Goal: Find specific page/section: Find specific page/section

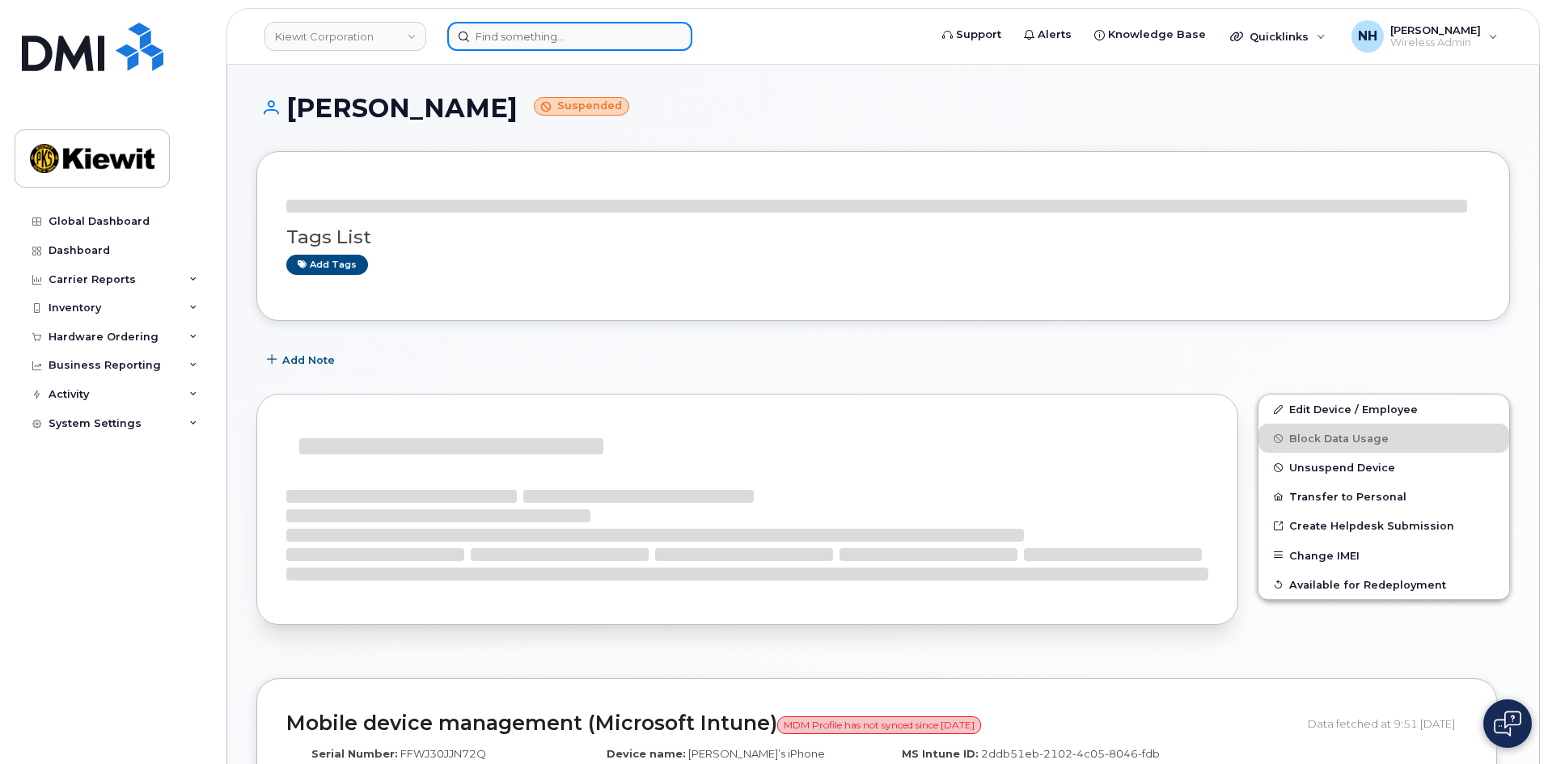
click at [532, 35] on input at bounding box center [569, 36] width 245 height 29
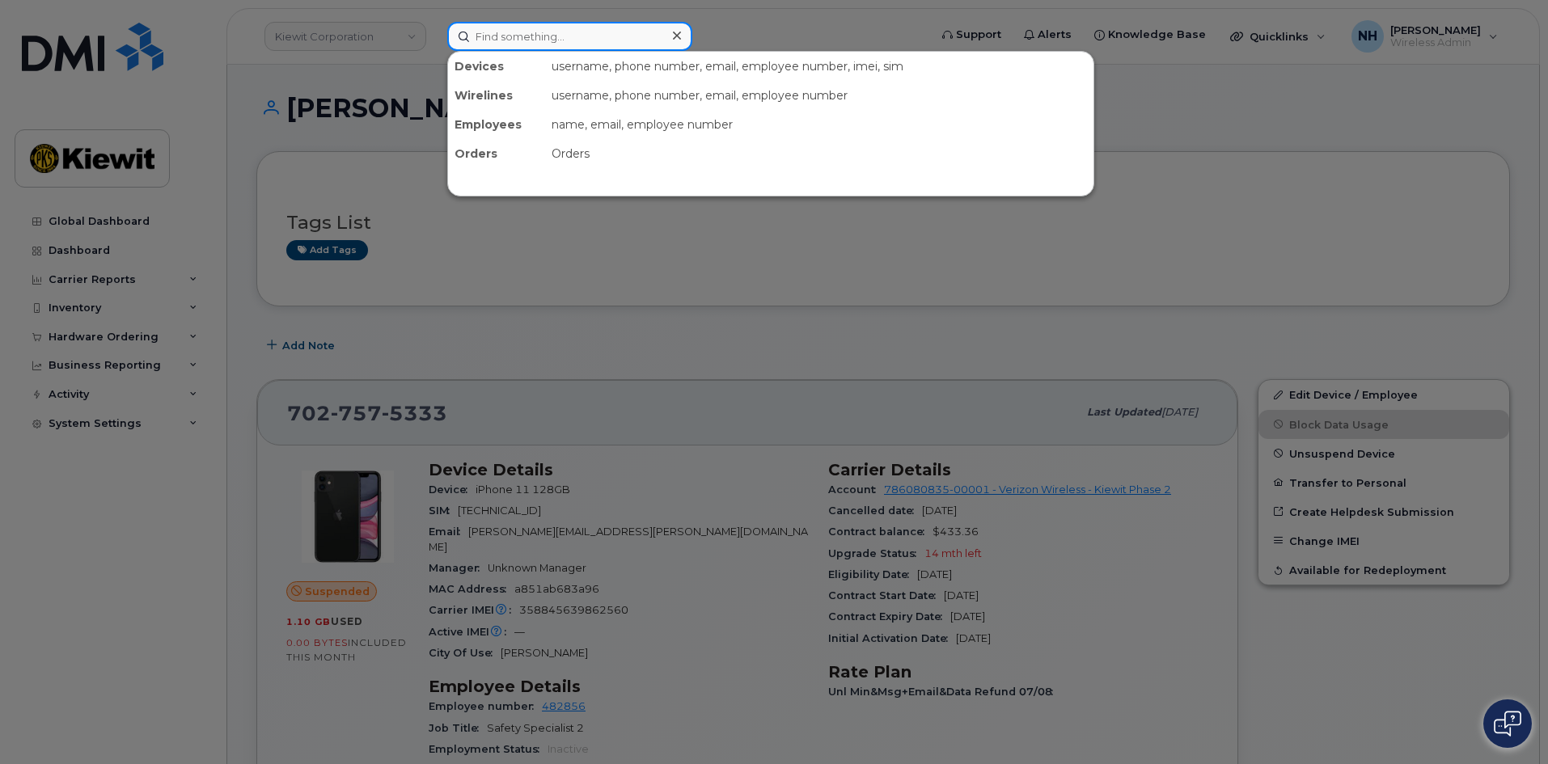
paste input "[PERSON_NAME]"
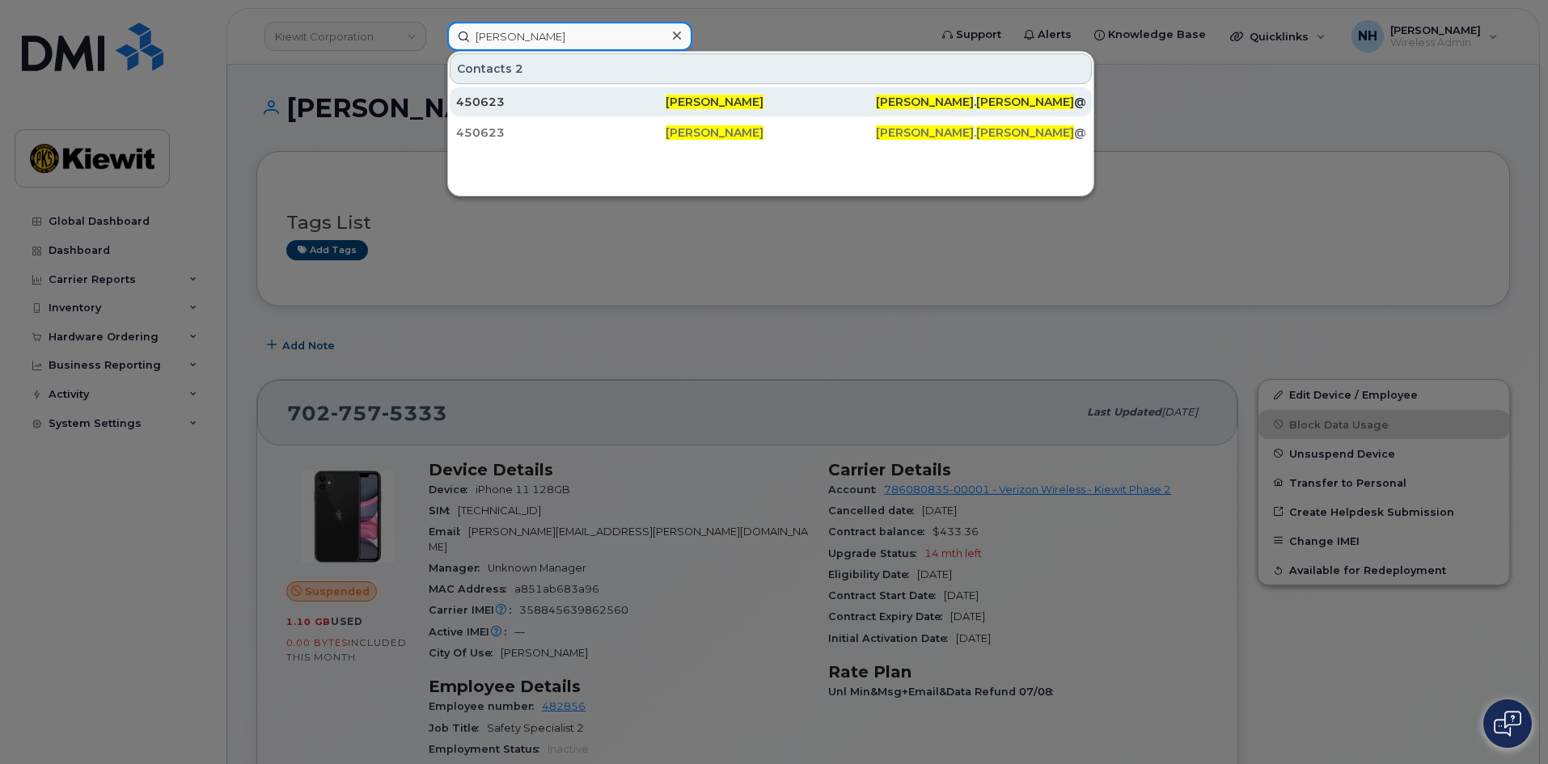
type input "[PERSON_NAME]"
click at [511, 104] on div "450623" at bounding box center [560, 102] width 209 height 16
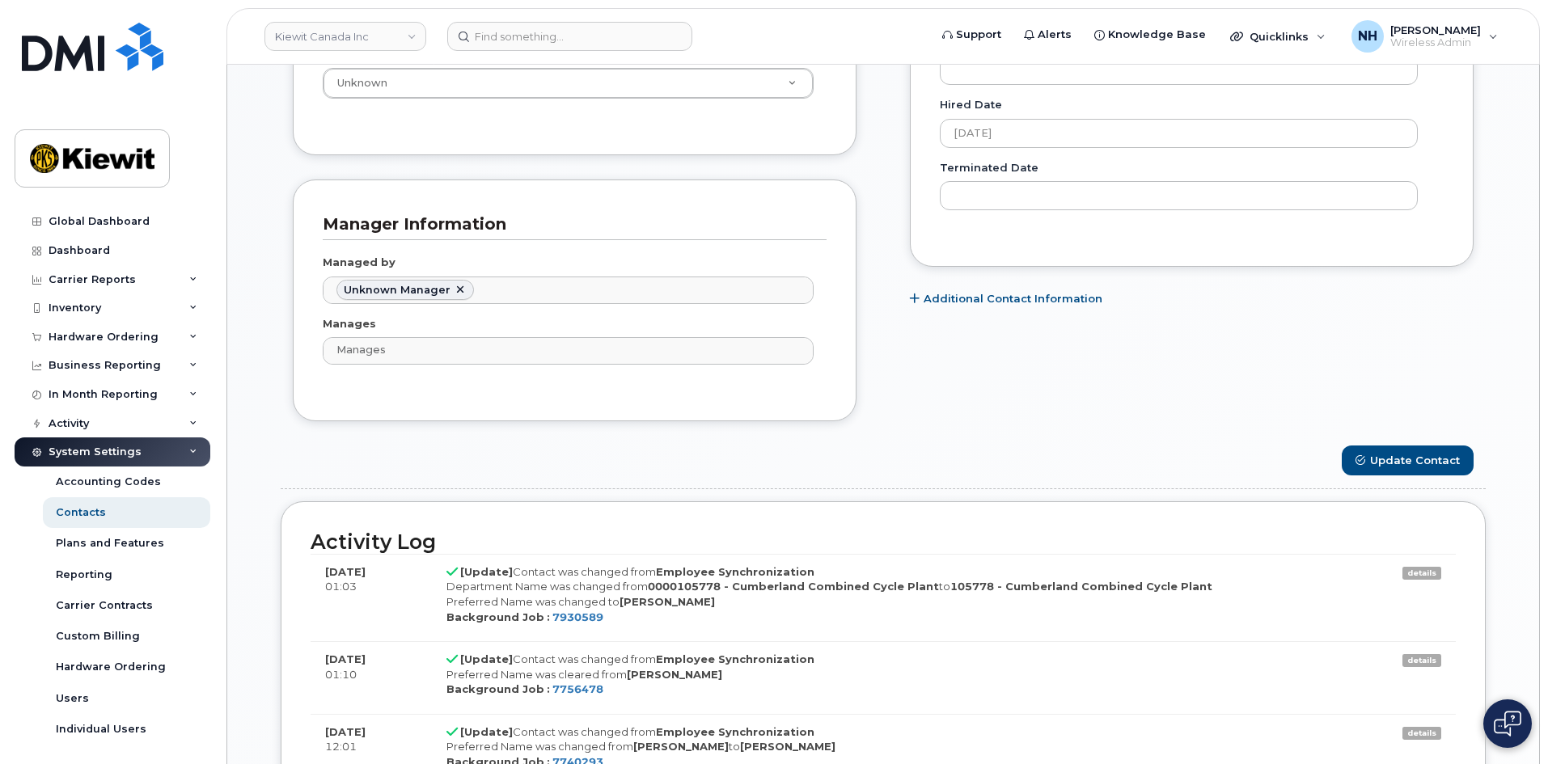
scroll to position [809, 0]
